Goal: Communication & Community: Answer question/provide support

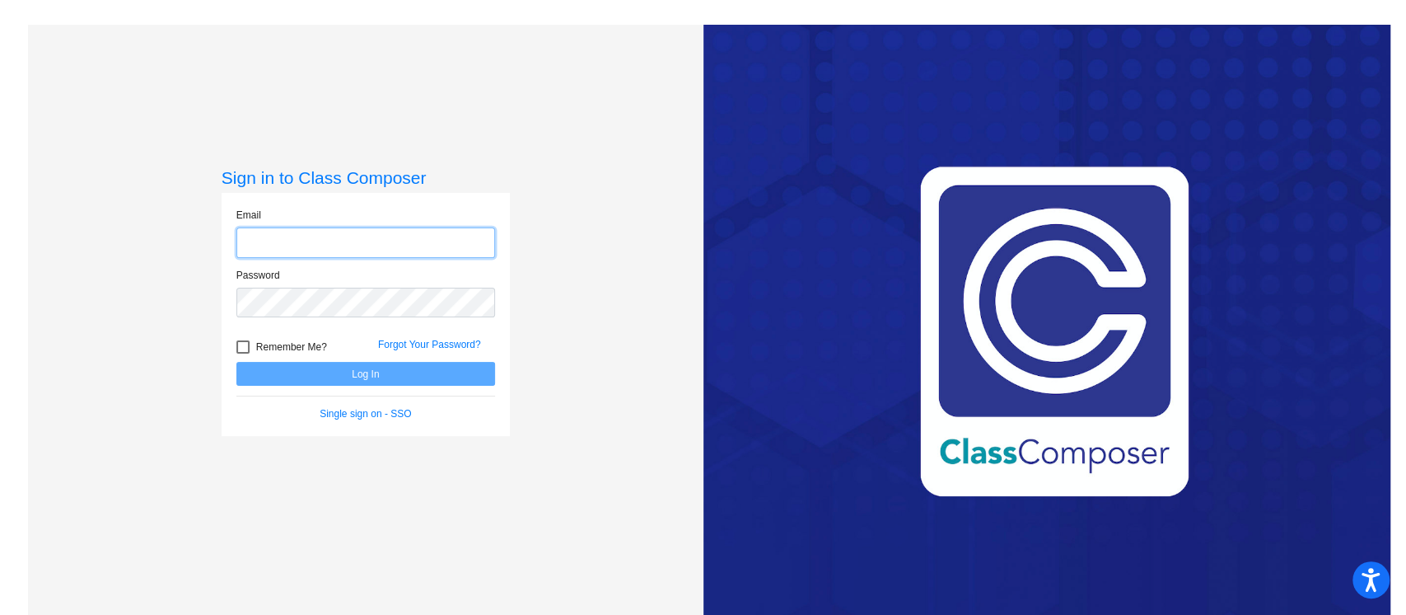
click at [316, 252] on input "email" at bounding box center [365, 242] width 259 height 30
type input "[EMAIL_ADDRESS][DOMAIN_NAME]"
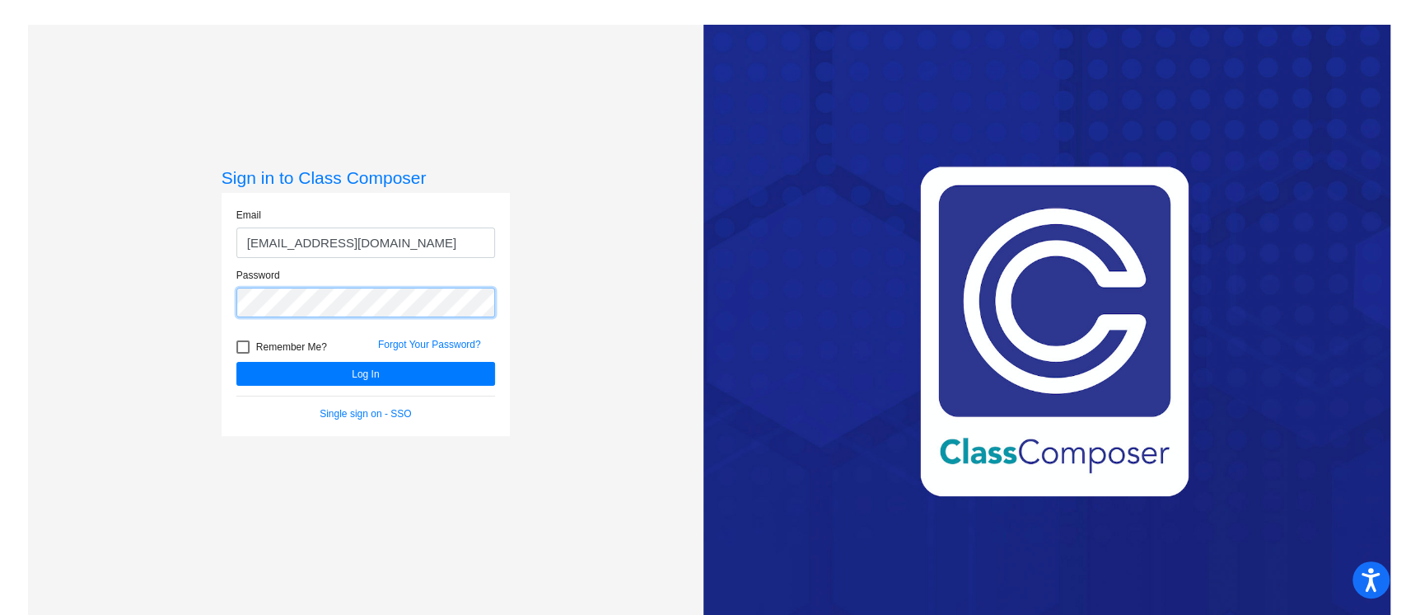
click at [236, 362] on button "Log In" at bounding box center [365, 374] width 259 height 24
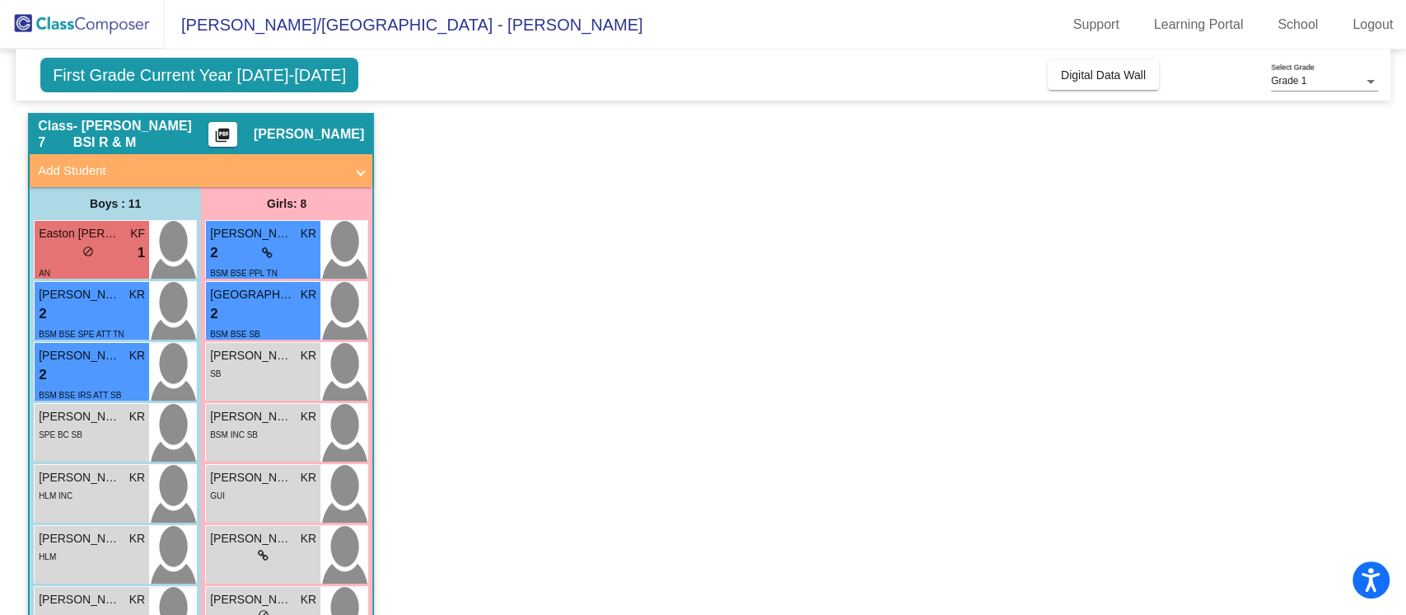
scroll to position [87, 0]
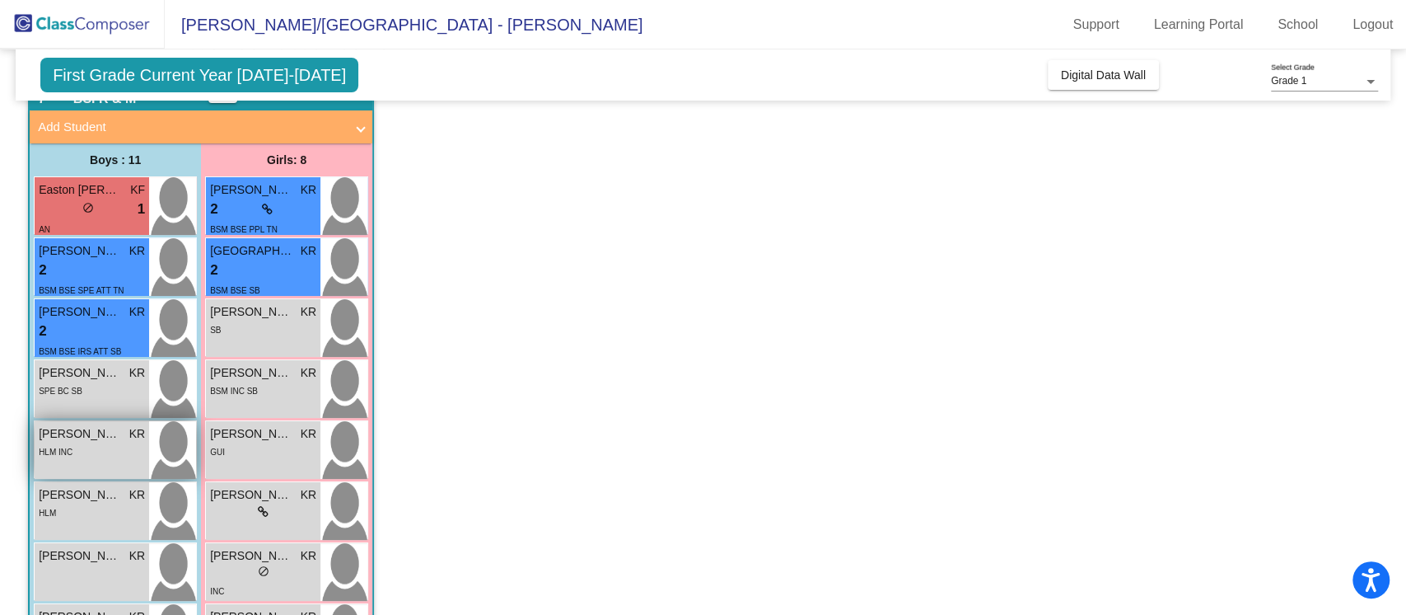
click at [190, 445] on img at bounding box center [172, 450] width 47 height 58
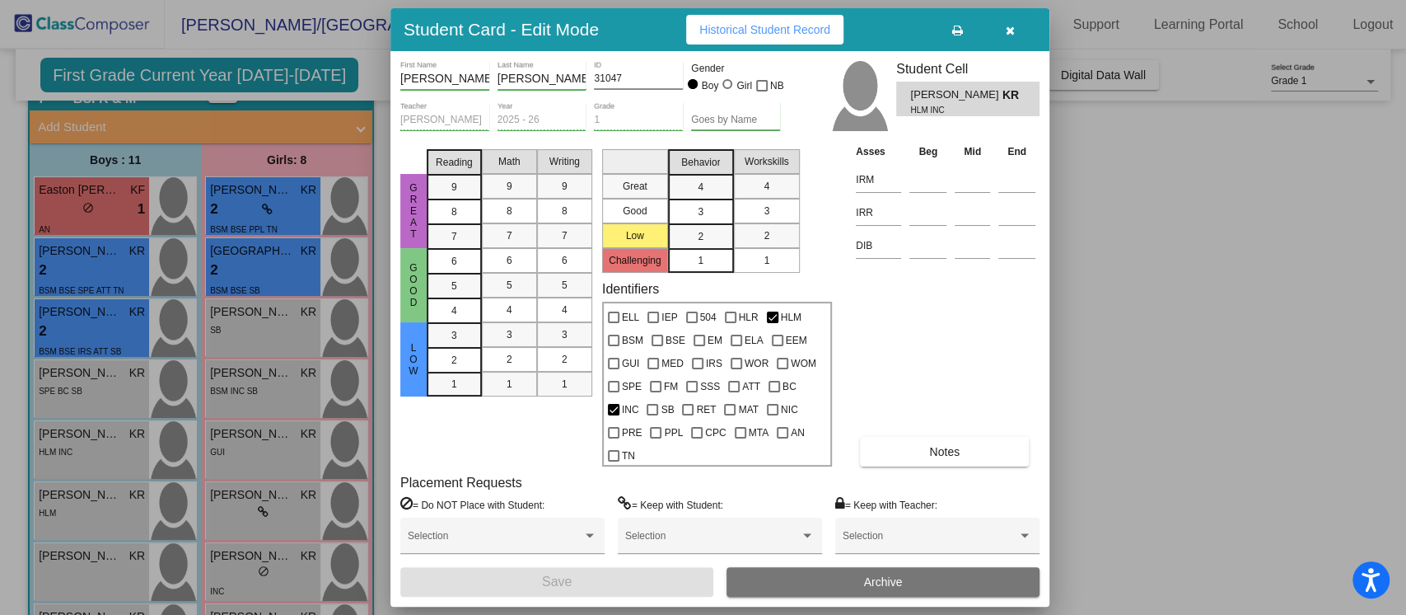
click at [270, 446] on div at bounding box center [703, 307] width 1406 height 615
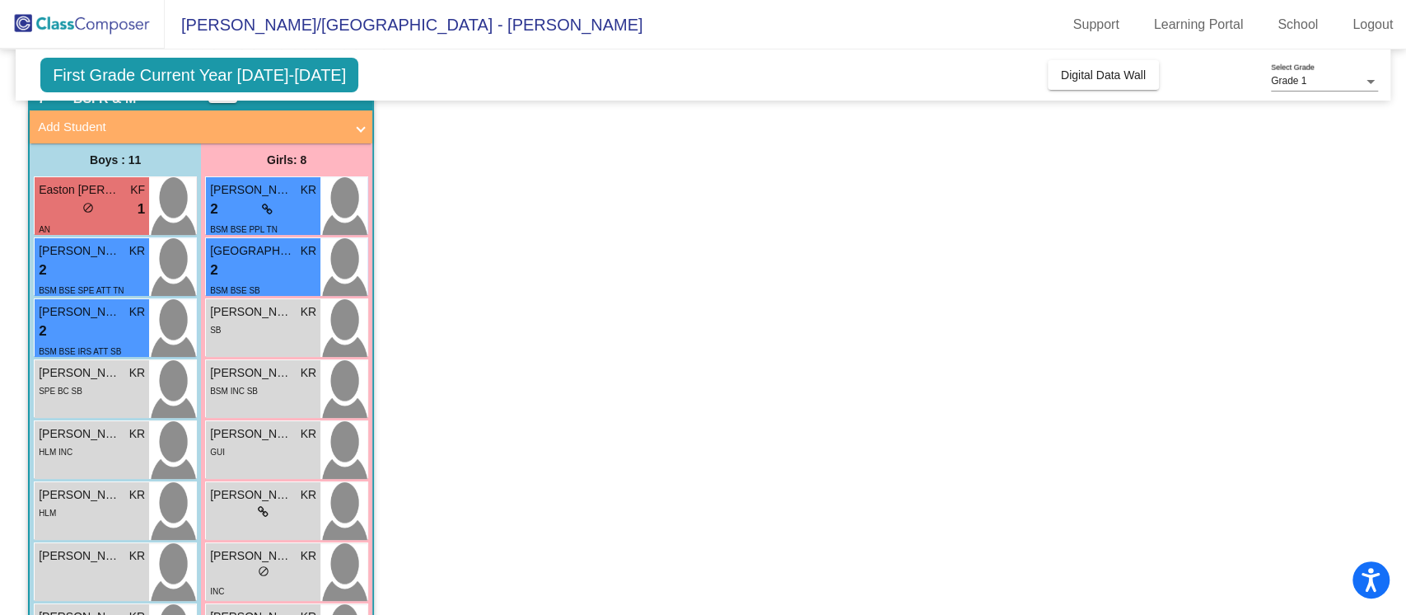
click at [270, 446] on div "GUI" at bounding box center [263, 450] width 106 height 17
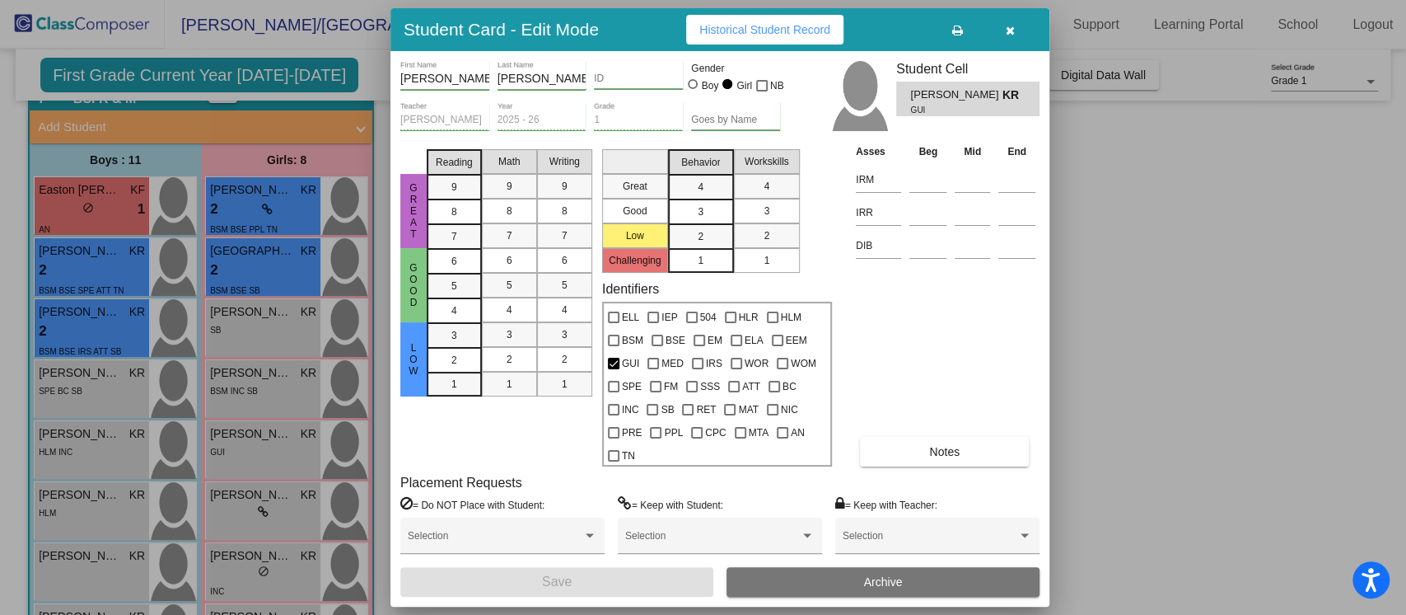
click at [960, 447] on button "Notes" at bounding box center [944, 452] width 169 height 30
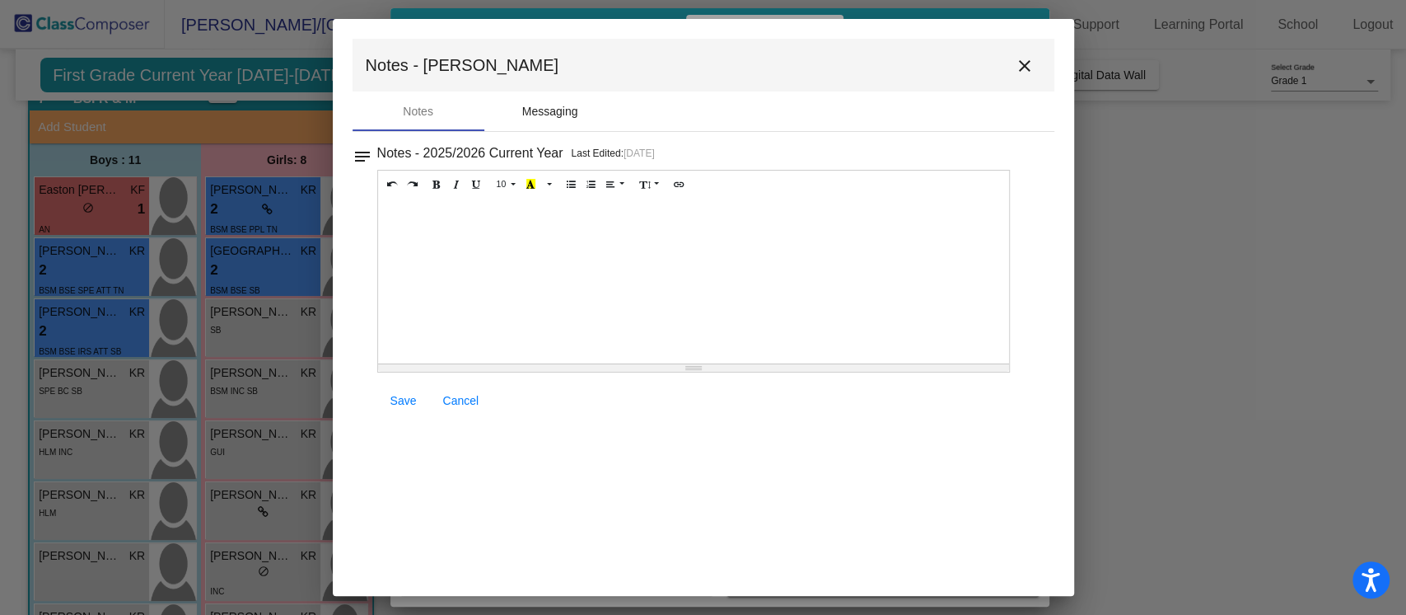
click at [563, 104] on div "Messaging" at bounding box center [550, 111] width 56 height 17
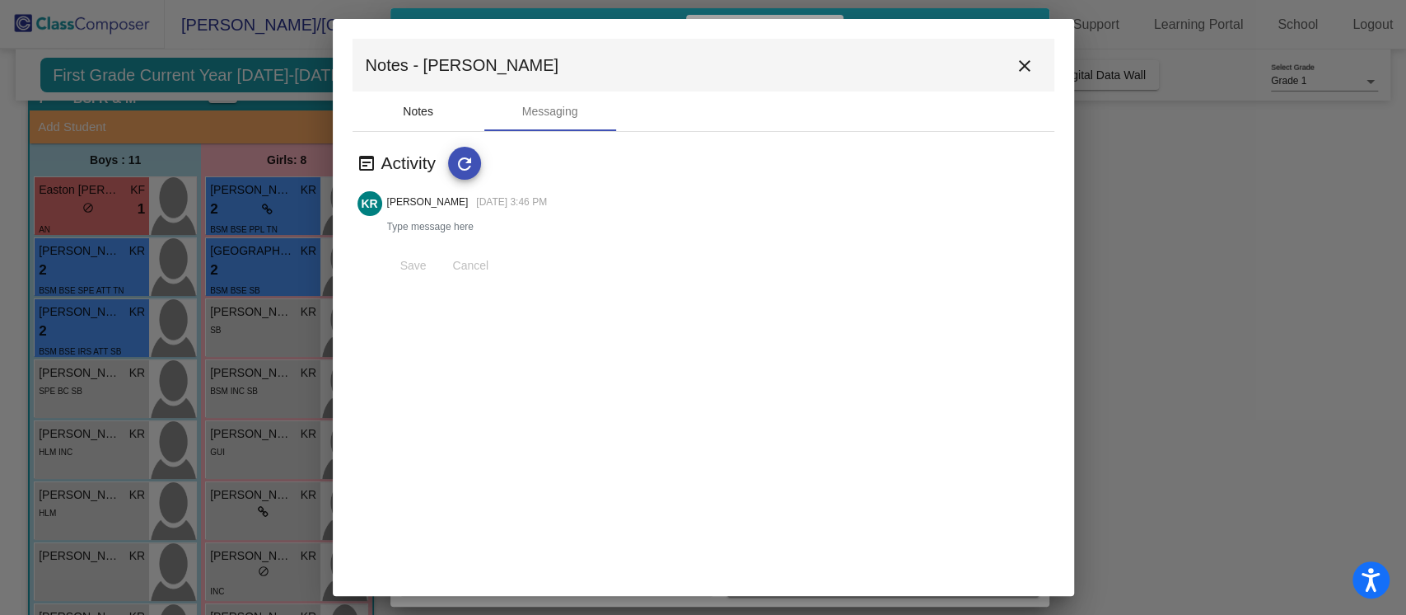
click at [435, 110] on div "Notes" at bounding box center [419, 111] width 132 height 40
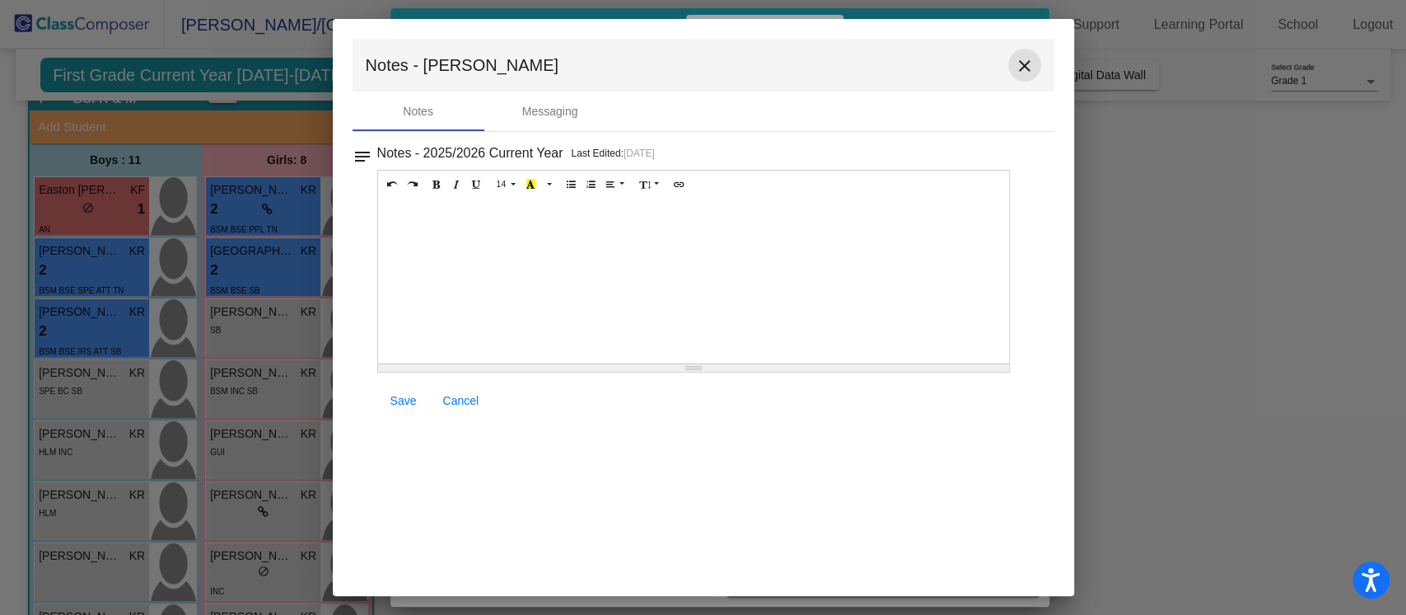
click at [1033, 71] on mat-icon "close" at bounding box center [1025, 66] width 20 height 20
